Goal: Task Accomplishment & Management: Use online tool/utility

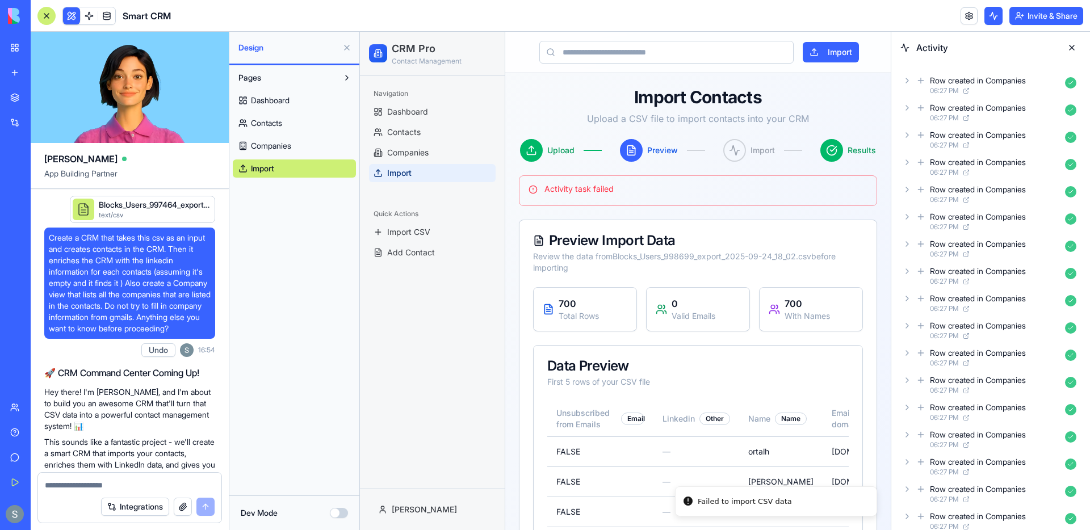
scroll to position [1656, 0]
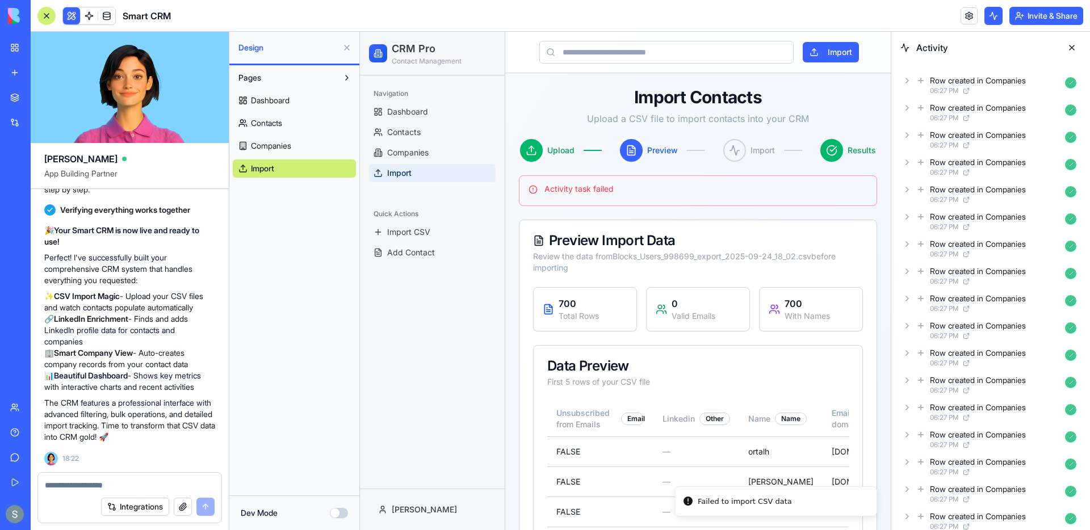
click at [608, 189] on div "Activity task failed" at bounding box center [697, 188] width 339 height 11
copy div "Activity task failed"
click at [135, 485] on textarea at bounding box center [130, 485] width 170 height 11
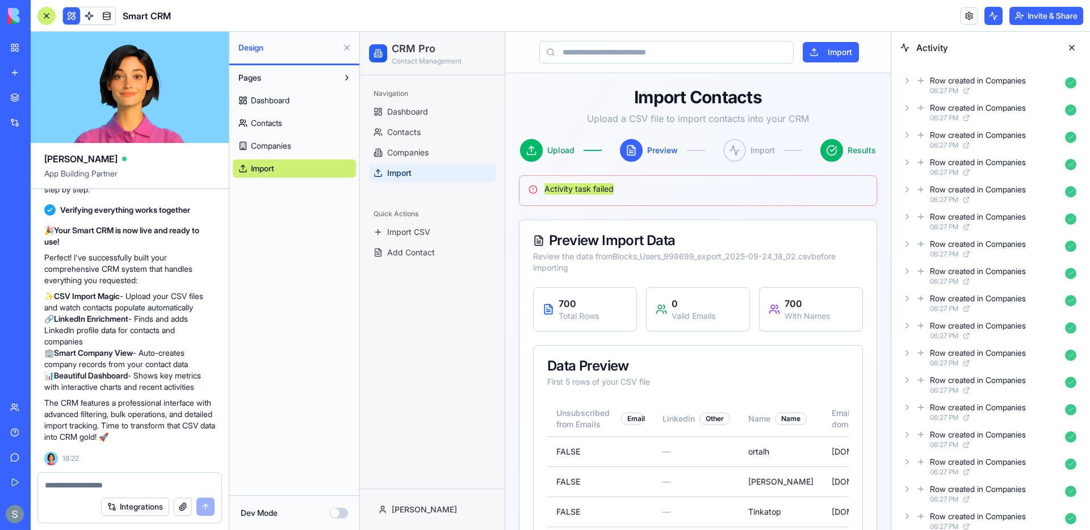
paste textarea "**********"
type textarea "**********"
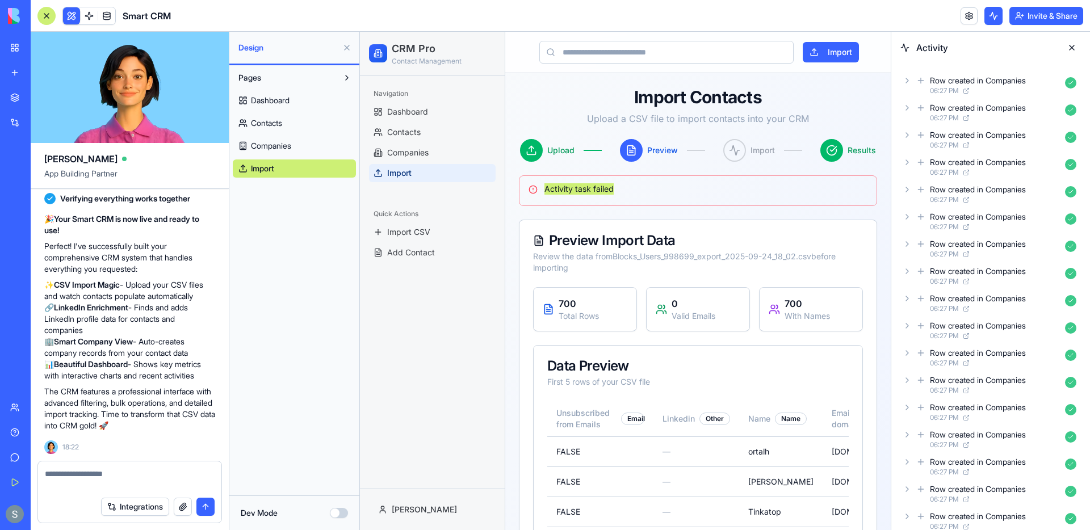
scroll to position [1699, 0]
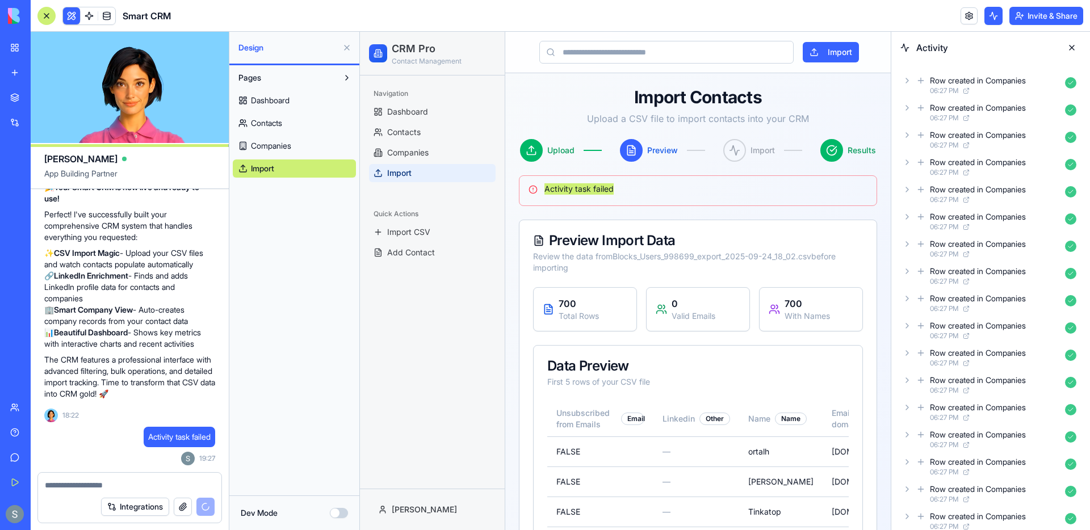
click at [918, 82] on icon at bounding box center [920, 81] width 9 height 14
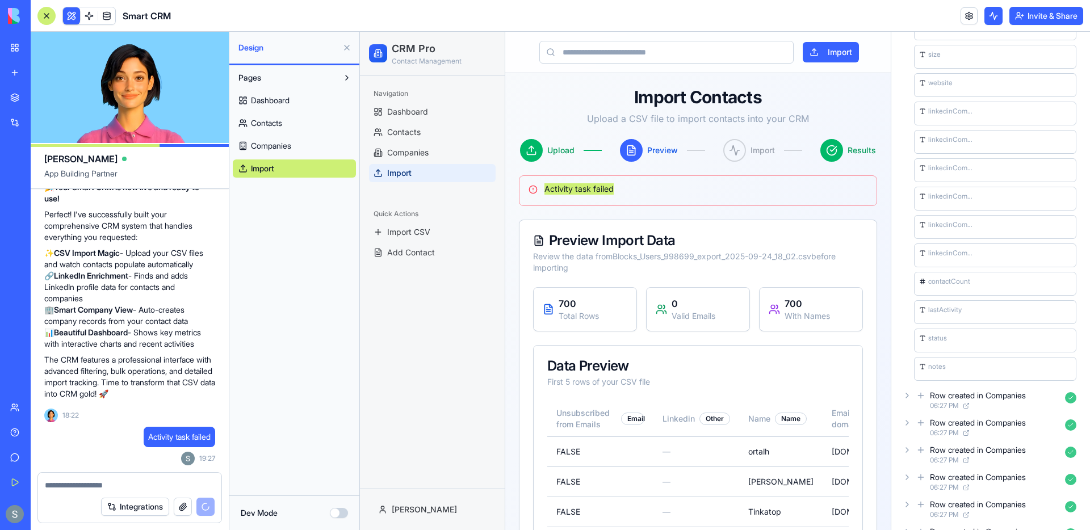
scroll to position [267, 0]
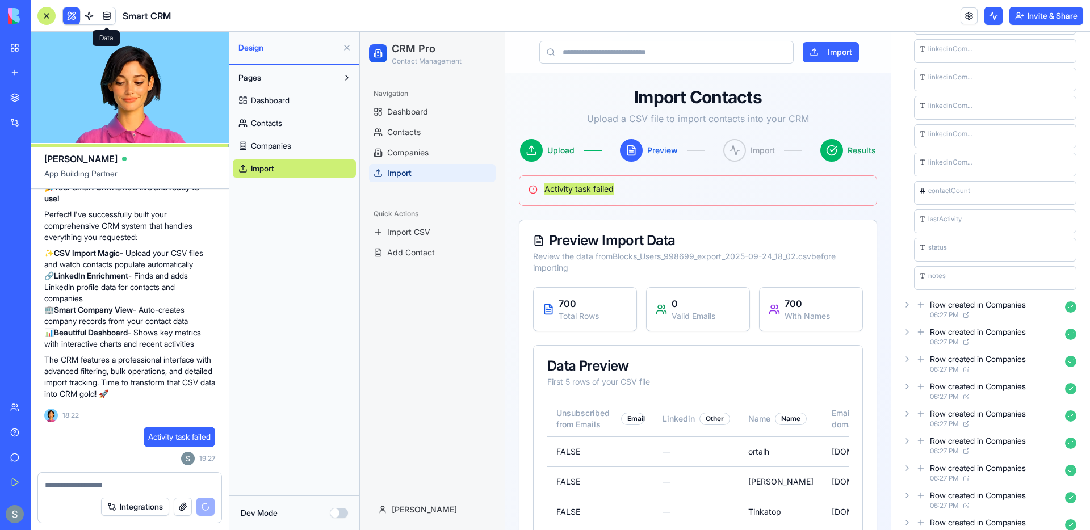
click at [108, 19] on link at bounding box center [106, 15] width 17 height 17
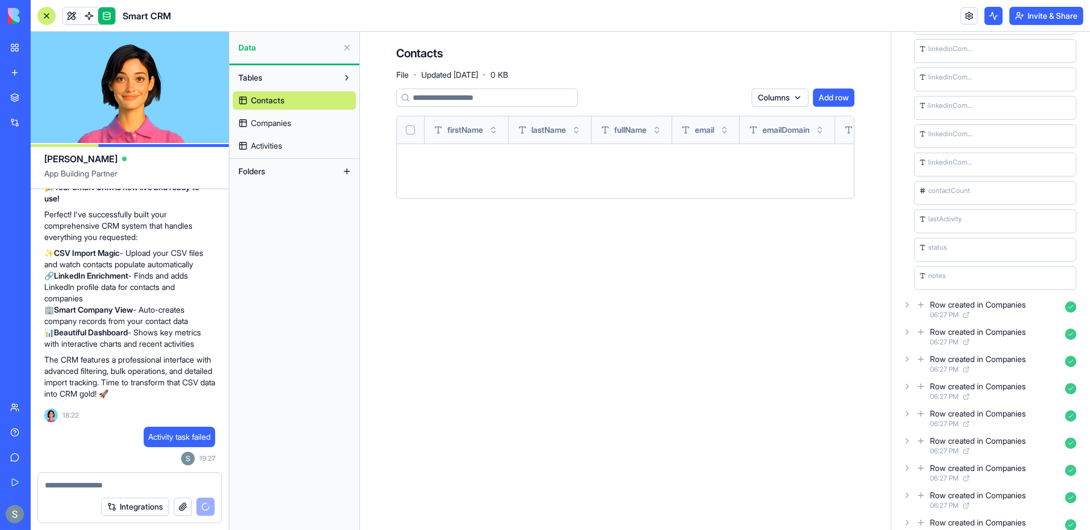
click at [295, 121] on link "Companies" at bounding box center [294, 123] width 123 height 18
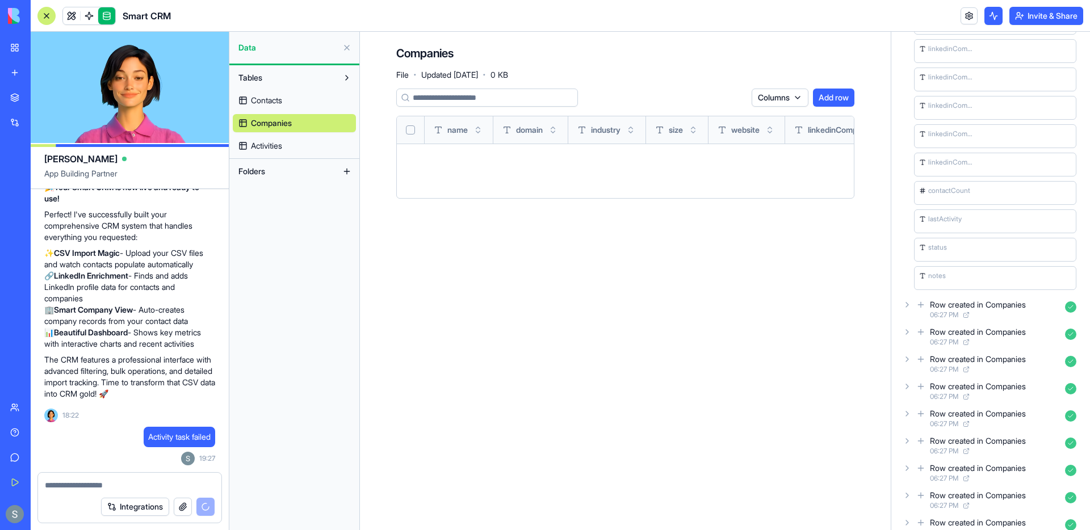
click at [295, 145] on link "Activities" at bounding box center [294, 146] width 123 height 18
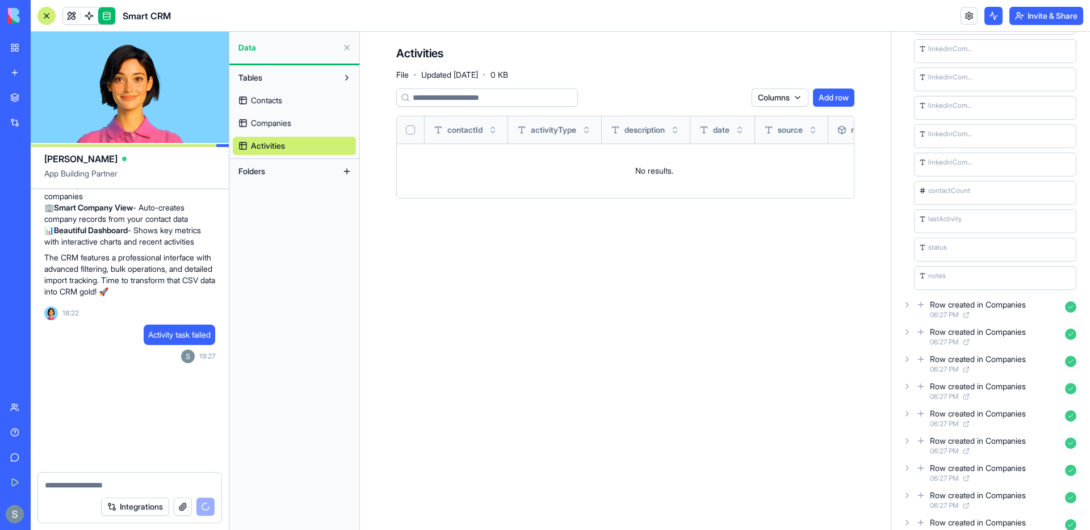
scroll to position [1876, 0]
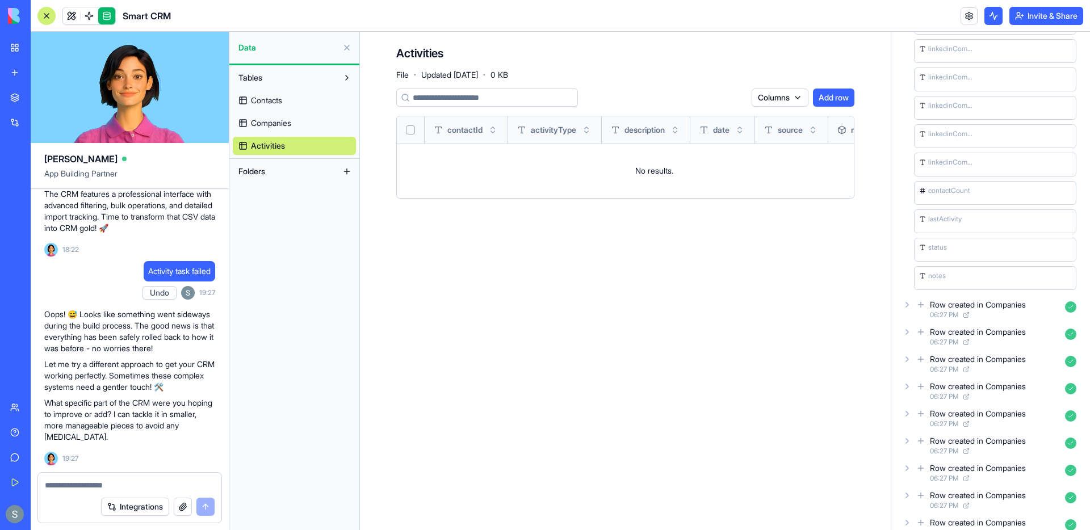
click at [70, 480] on textarea at bounding box center [130, 485] width 170 height 11
click at [282, 98] on span "Contacts" at bounding box center [266, 100] width 31 height 11
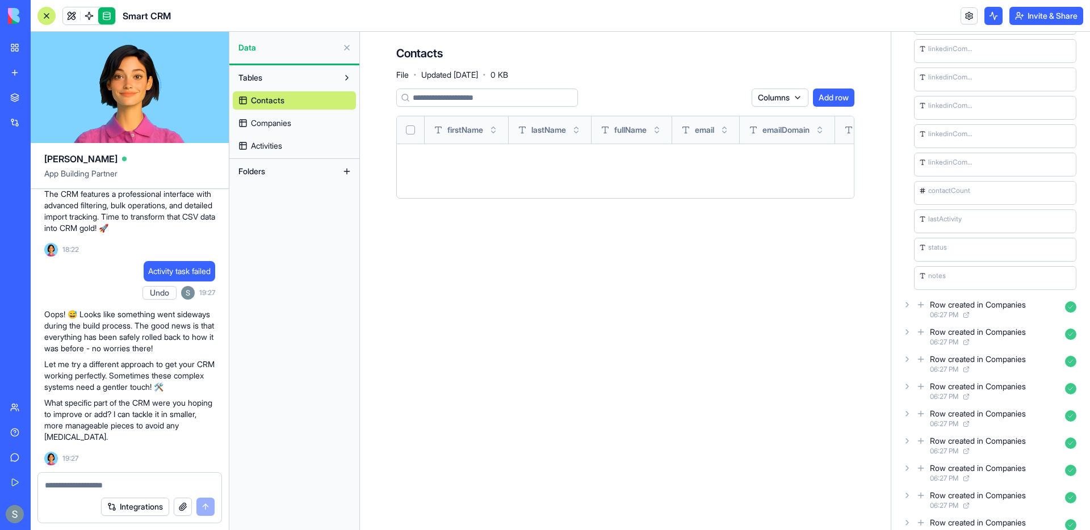
click at [98, 486] on textarea at bounding box center [130, 485] width 170 height 11
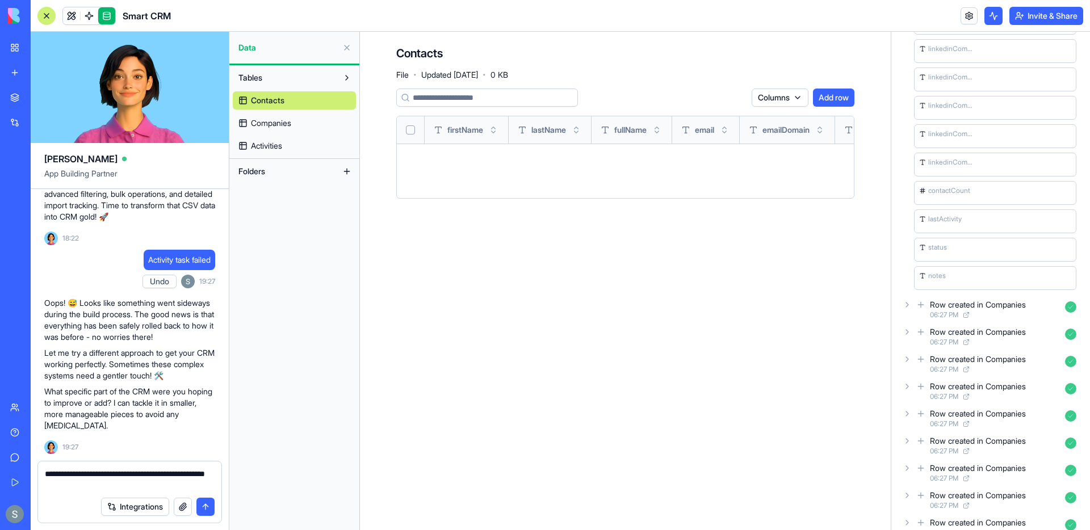
type textarea "**********"
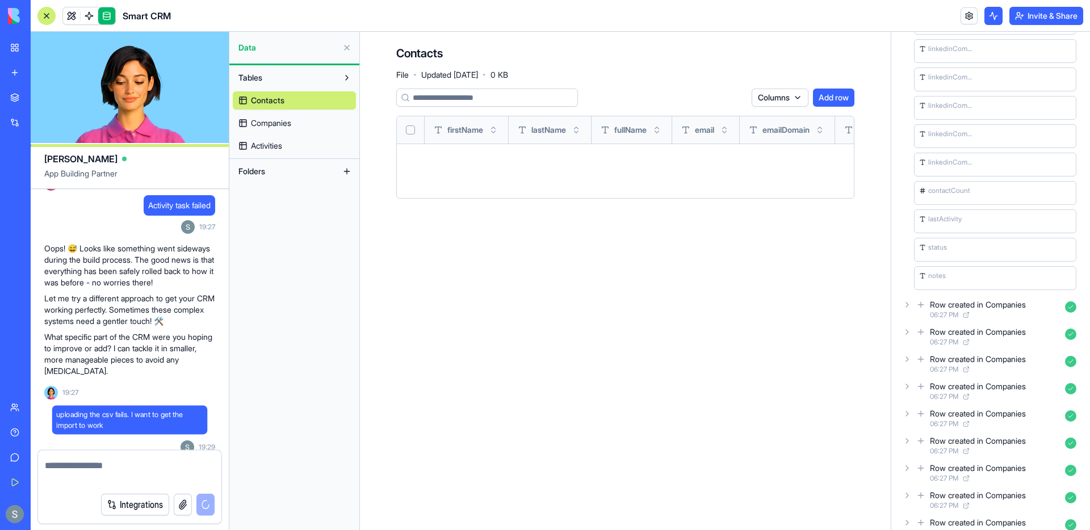
scroll to position [1930, 0]
